Goal: Ask a question: Seek information or help from site administrators or community

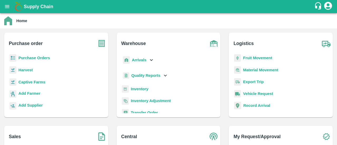
click at [315, 7] on icon "customer-support" at bounding box center [318, 5] width 6 height 7
